Goal: Navigation & Orientation: Understand site structure

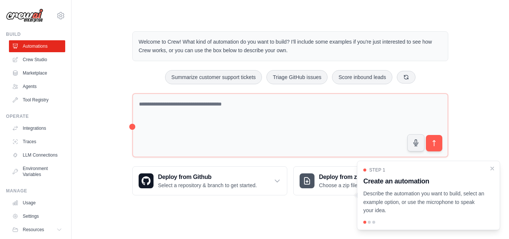
click at [128, 96] on div "Welcome to Crew! What kind of automation do you want to build? I'll include som…" at bounding box center [290, 113] width 334 height 188
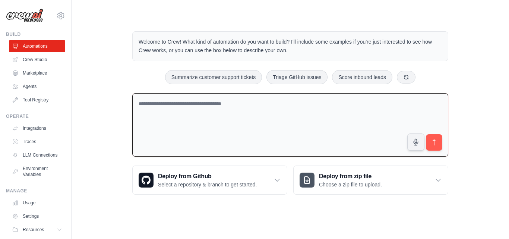
click at [271, 124] on textarea at bounding box center [290, 125] width 316 height 64
click at [33, 62] on link "Crew Studio" at bounding box center [38, 60] width 56 height 12
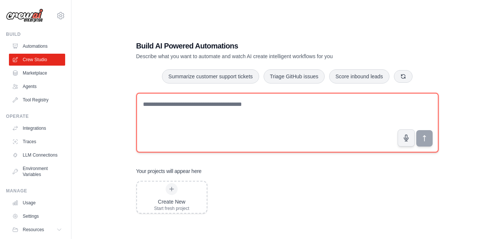
click at [215, 121] on textarea at bounding box center [287, 123] width 303 height 60
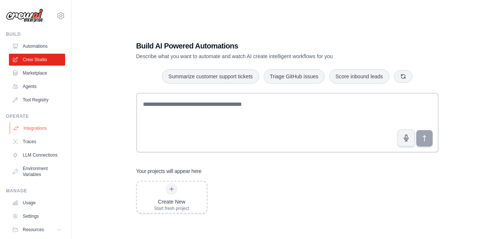
click at [29, 127] on link "Integrations" at bounding box center [38, 128] width 56 height 12
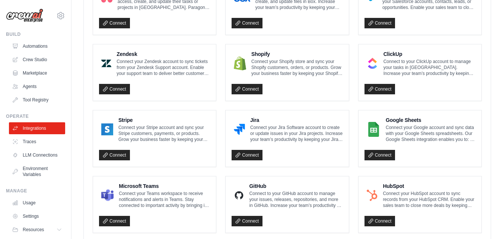
scroll to position [463, 0]
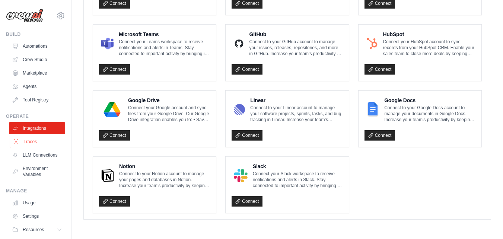
click at [27, 138] on link "Traces" at bounding box center [38, 142] width 56 height 12
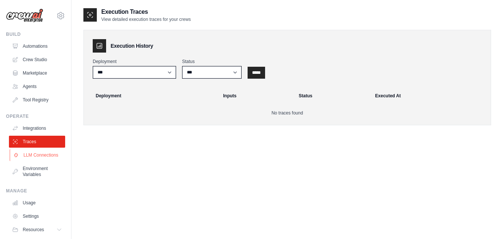
click at [33, 158] on link "LLM Connections" at bounding box center [38, 155] width 56 height 12
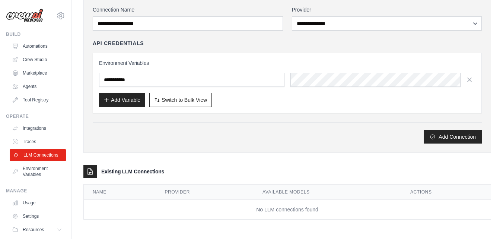
scroll to position [29, 0]
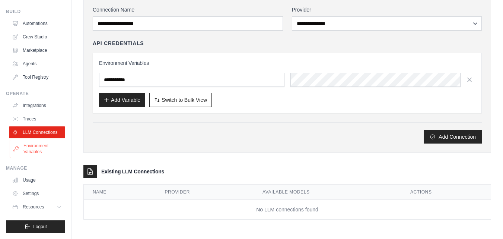
click at [36, 149] on link "Environment Variables" at bounding box center [38, 149] width 56 height 18
